Goal: Navigation & Orientation: Find specific page/section

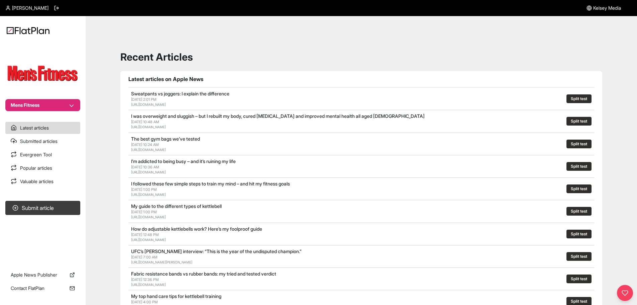
click at [64, 103] on button "Mens Fitness" at bounding box center [42, 105] width 75 height 12
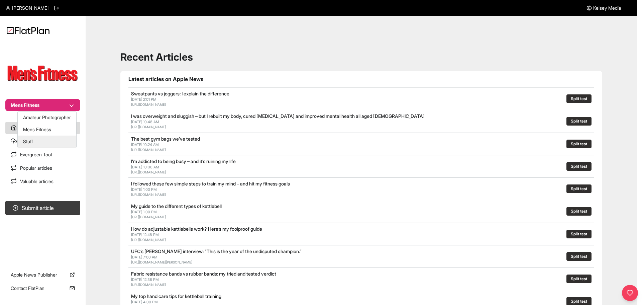
click at [35, 140] on button "Stuff" at bounding box center [47, 141] width 59 height 12
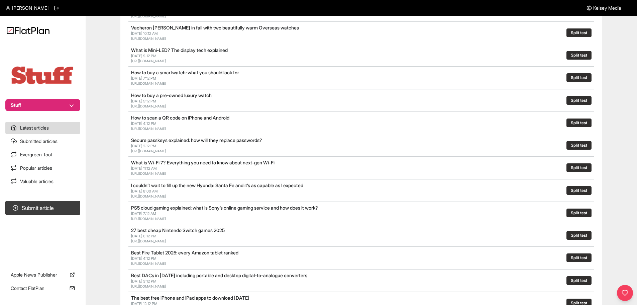
scroll to position [134, 0]
click at [25, 167] on link "Popular articles" at bounding box center [42, 168] width 75 height 12
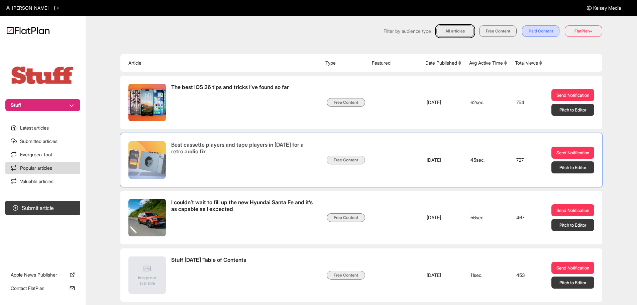
scroll to position [67, 0]
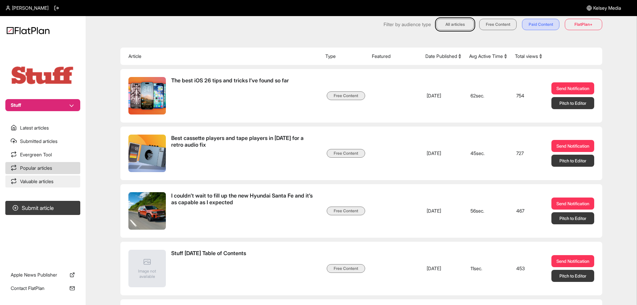
click at [42, 183] on link "Valuable articles" at bounding box center [42, 181] width 75 height 12
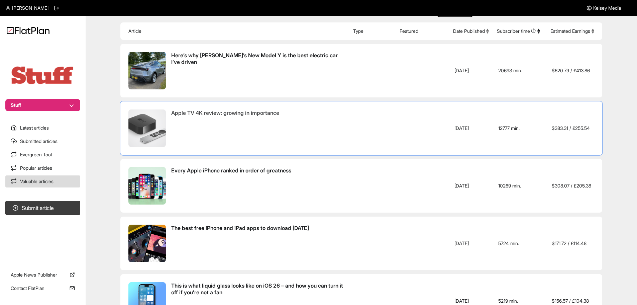
scroll to position [201, 0]
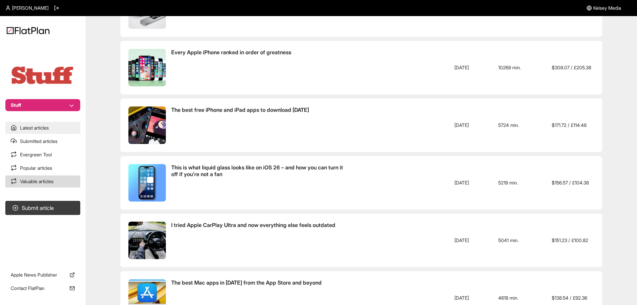
click at [36, 125] on link "Latest articles" at bounding box center [42, 128] width 75 height 12
